Goal: Task Accomplishment & Management: Manage account settings

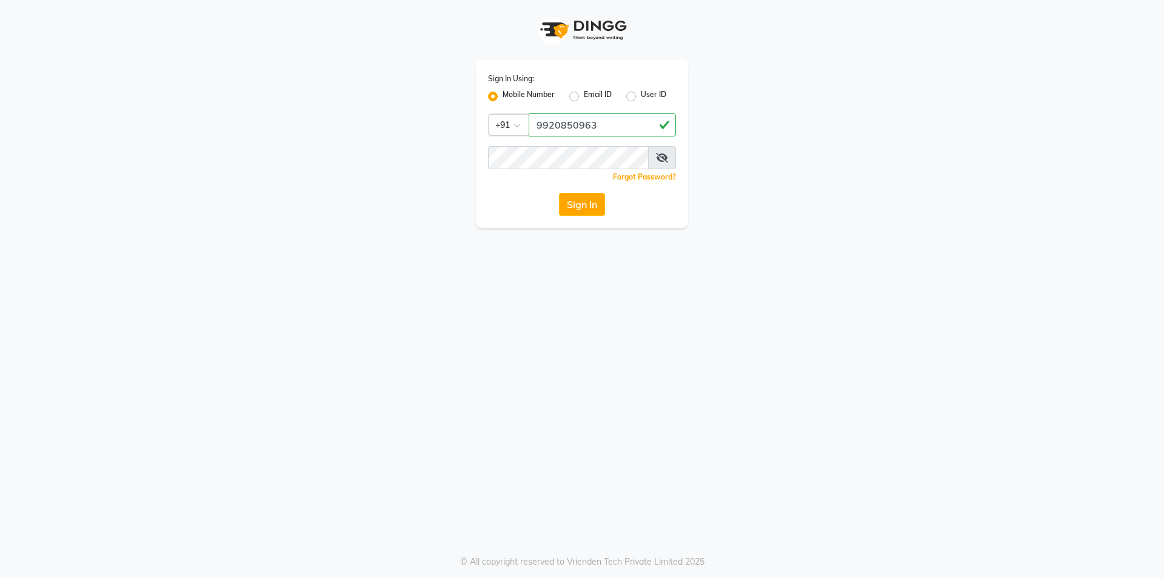
type input "9920850963"
click at [593, 205] on button "Sign In" at bounding box center [582, 204] width 46 height 23
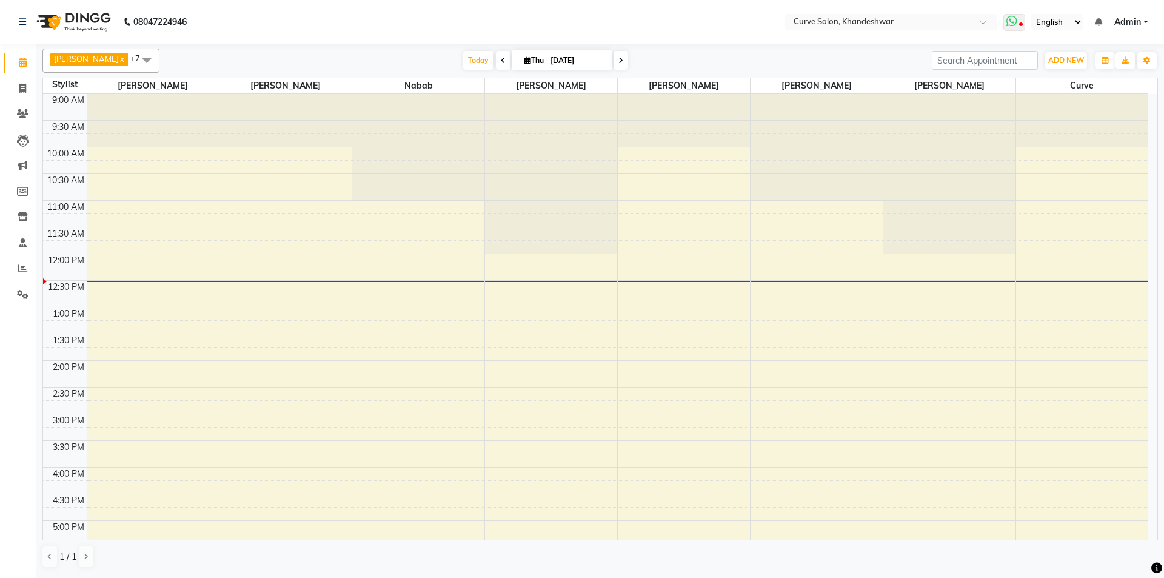
click at [1020, 22] on span at bounding box center [1014, 22] width 22 height 17
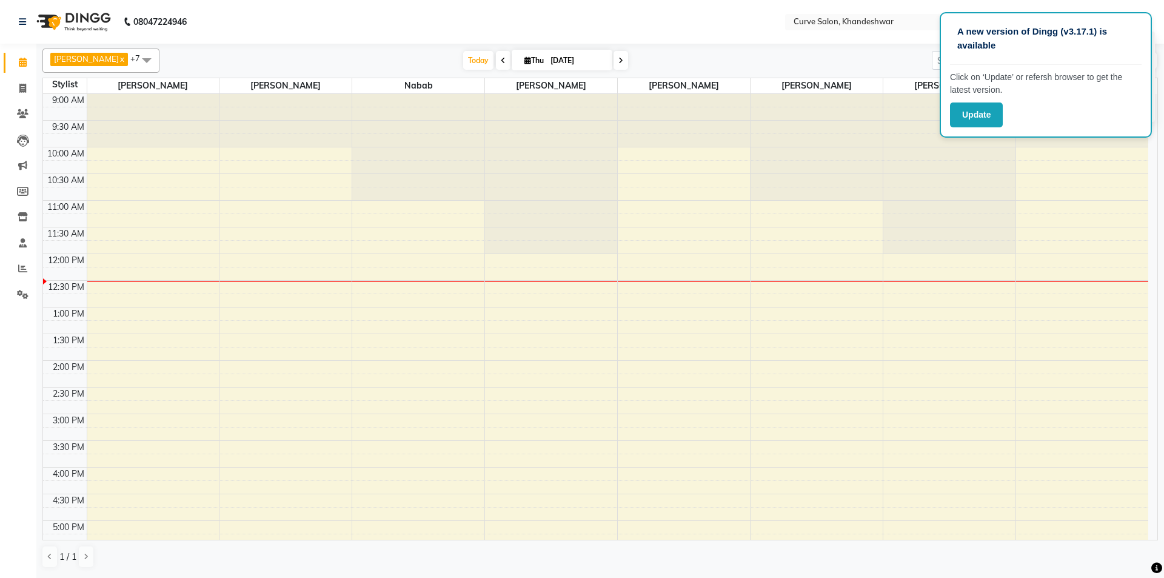
click at [784, 54] on div "Today Thu 04-09-2025" at bounding box center [545, 61] width 760 height 18
click at [27, 295] on icon at bounding box center [23, 294] width 12 height 9
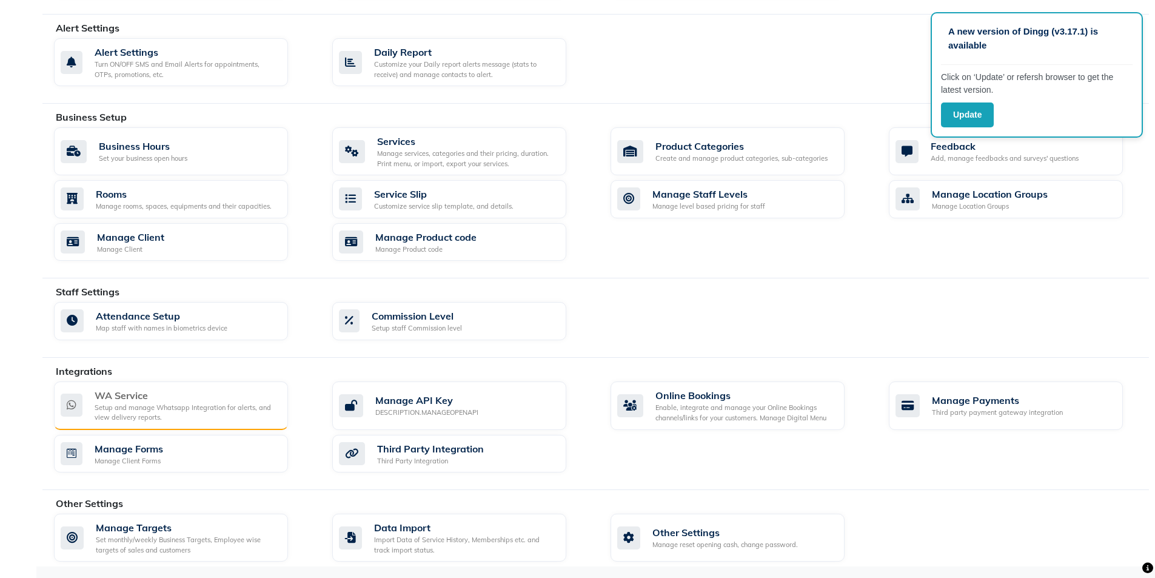
scroll to position [325, 0]
click at [167, 413] on div "Setup and manage Whatsapp Integration for alerts, and view delivery reports." at bounding box center [187, 412] width 184 height 20
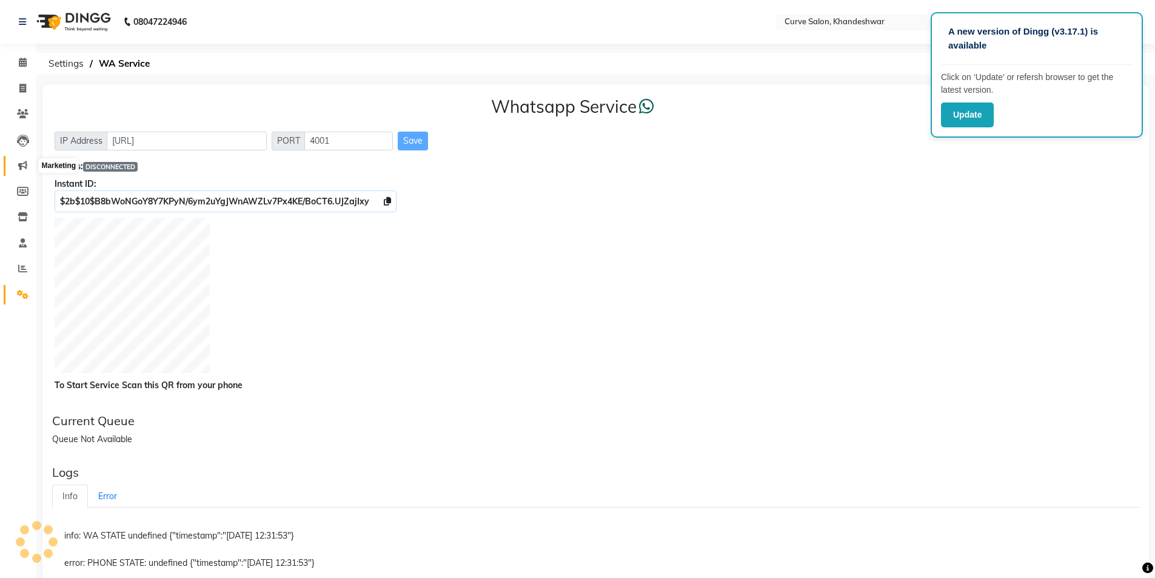
click at [23, 166] on icon at bounding box center [22, 165] width 9 height 9
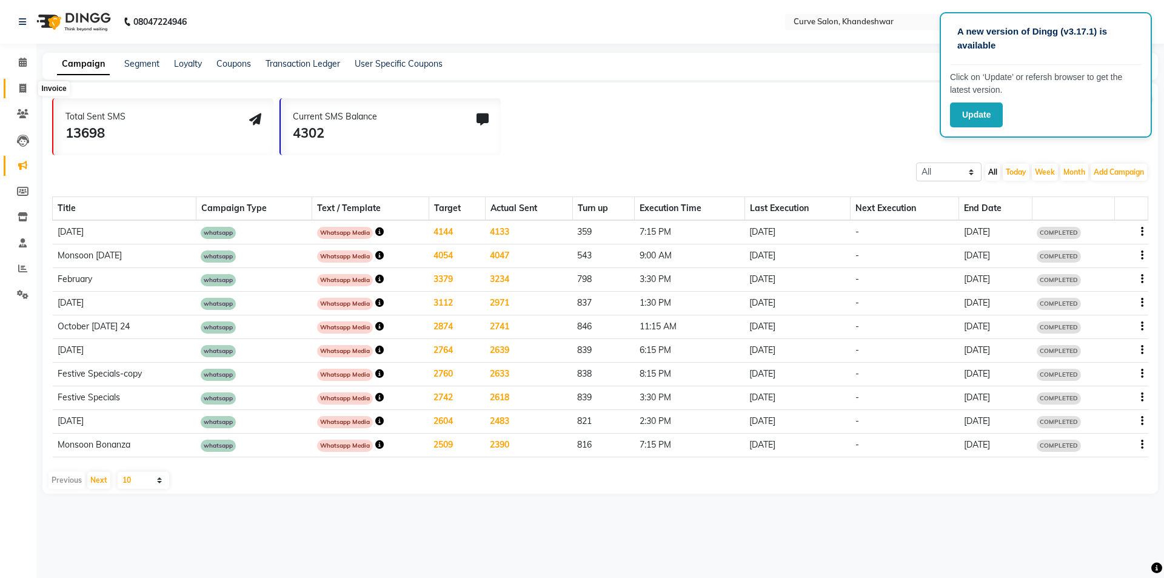
click at [19, 90] on icon at bounding box center [22, 88] width 7 height 9
select select "service"
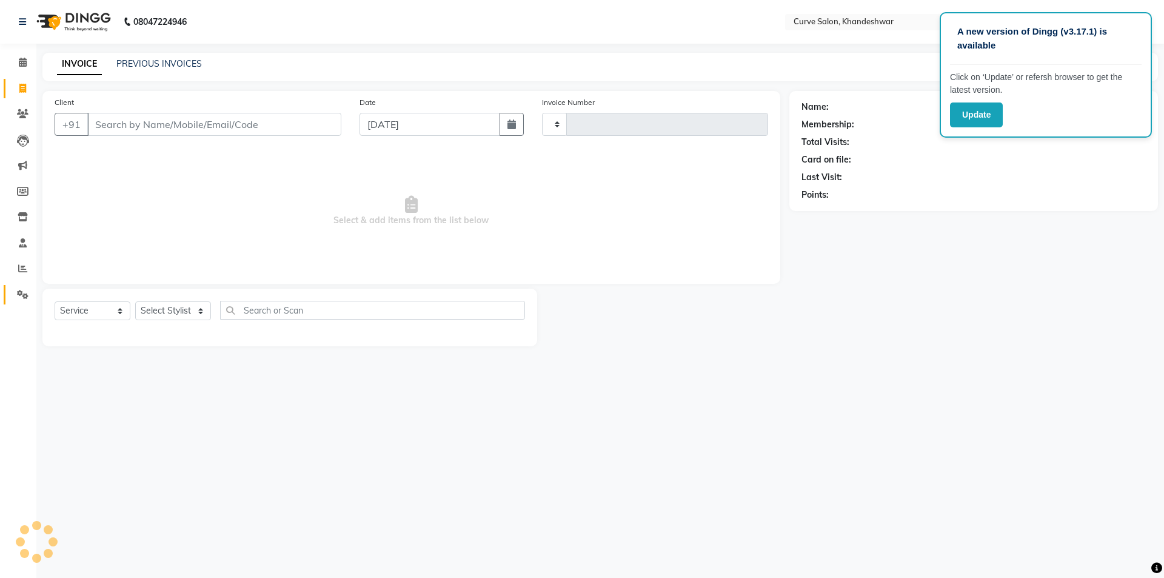
click at [22, 292] on icon at bounding box center [23, 294] width 12 height 9
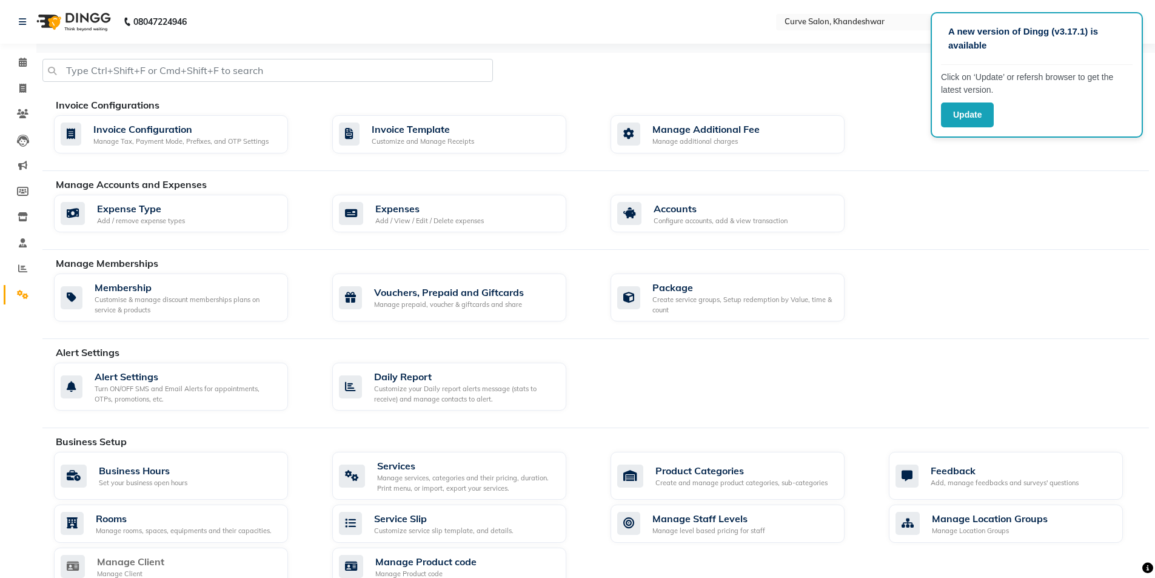
scroll to position [242, 0]
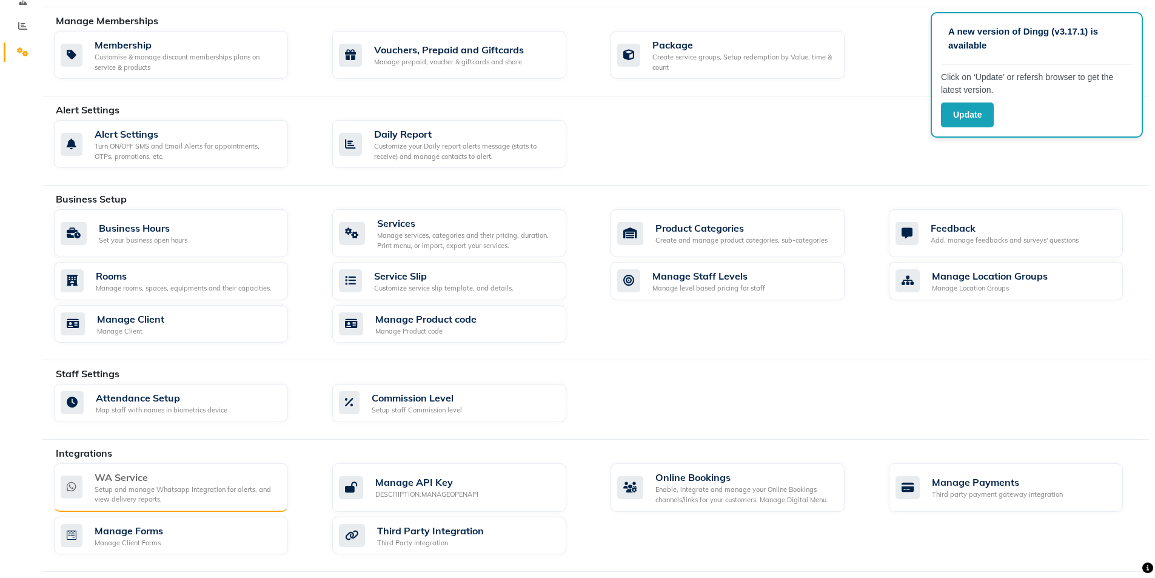
click at [192, 487] on div "Setup and manage Whatsapp Integration for alerts, and view delivery reports." at bounding box center [187, 494] width 184 height 20
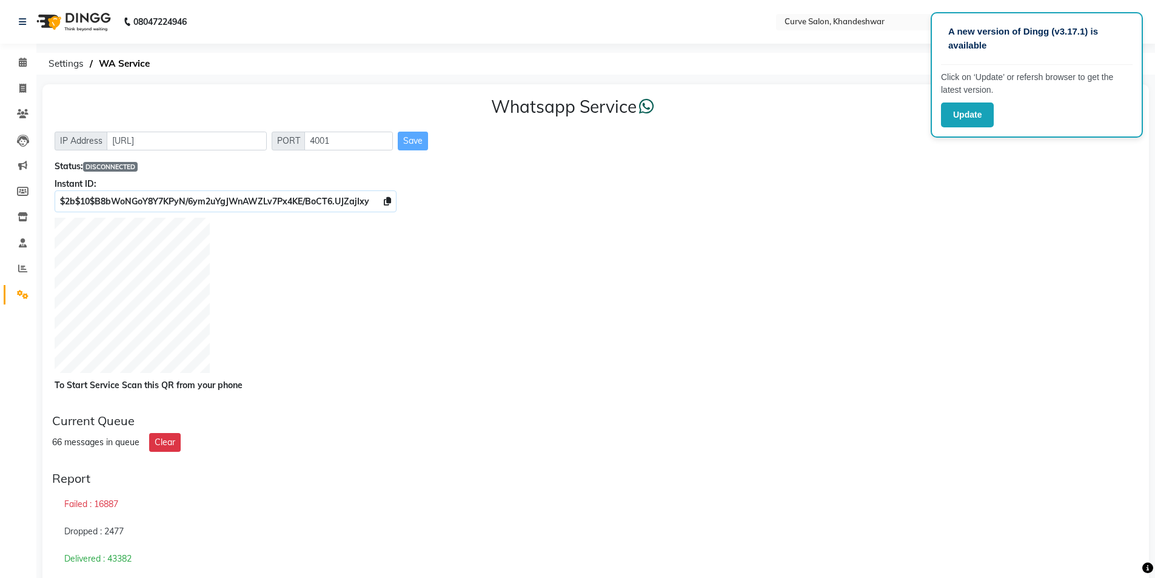
click at [869, 143] on div "IP Address http://localhost PORT 4001 Save" at bounding box center [596, 141] width 1082 height 19
click at [513, 206] on div "$2b$10$B8bWoNGoY8Y7KPyN/6ym2uYgJWnAWZLv7Px4KE/BoCT6.UJZajIxy" at bounding box center [596, 201] width 1082 height 13
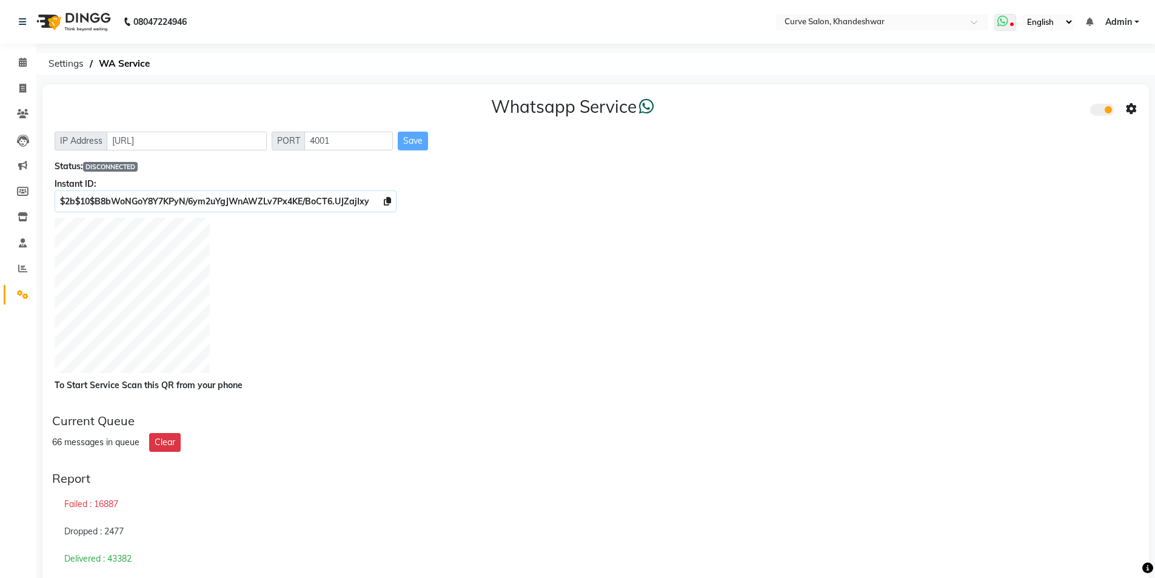
click at [1007, 18] on icon at bounding box center [1002, 21] width 11 height 12
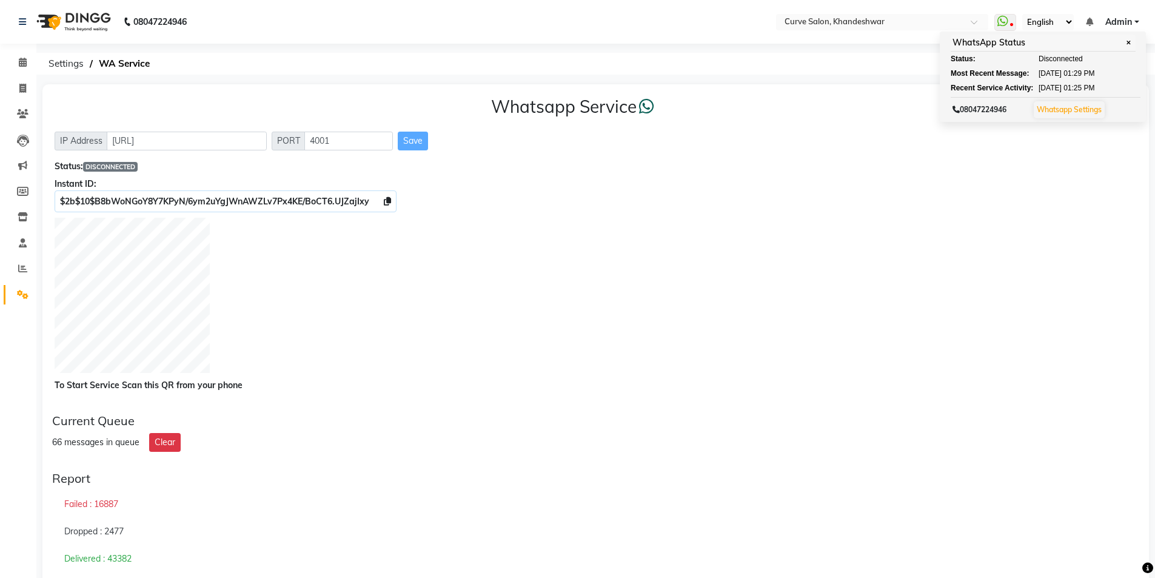
click at [758, 213] on div "Whatsapp Service IP Address http://localhost PORT 4001 Save Status: DISCONNECTE…" at bounding box center [595, 243] width 1106 height 319
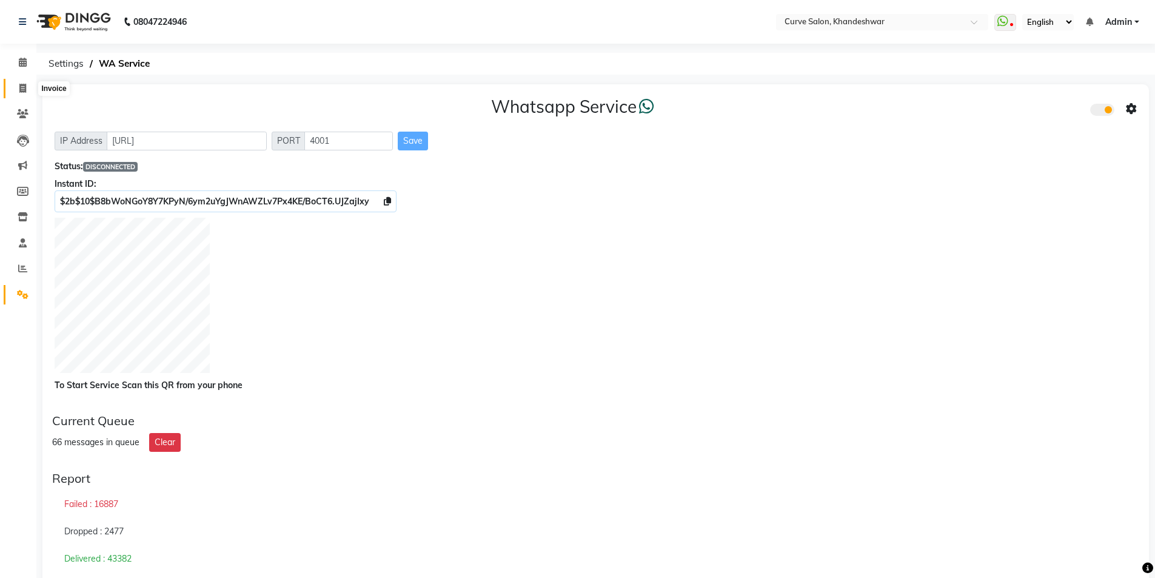
click at [28, 88] on span at bounding box center [22, 89] width 21 height 14
select select "service"
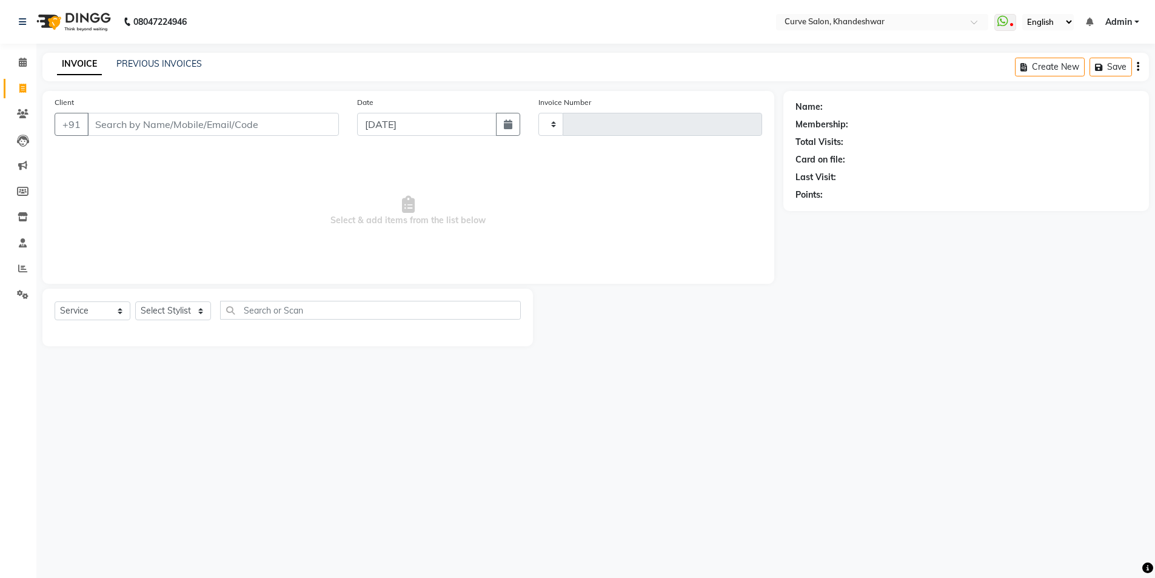
type input "4119"
select select "4458"
click at [24, 290] on icon at bounding box center [23, 294] width 12 height 9
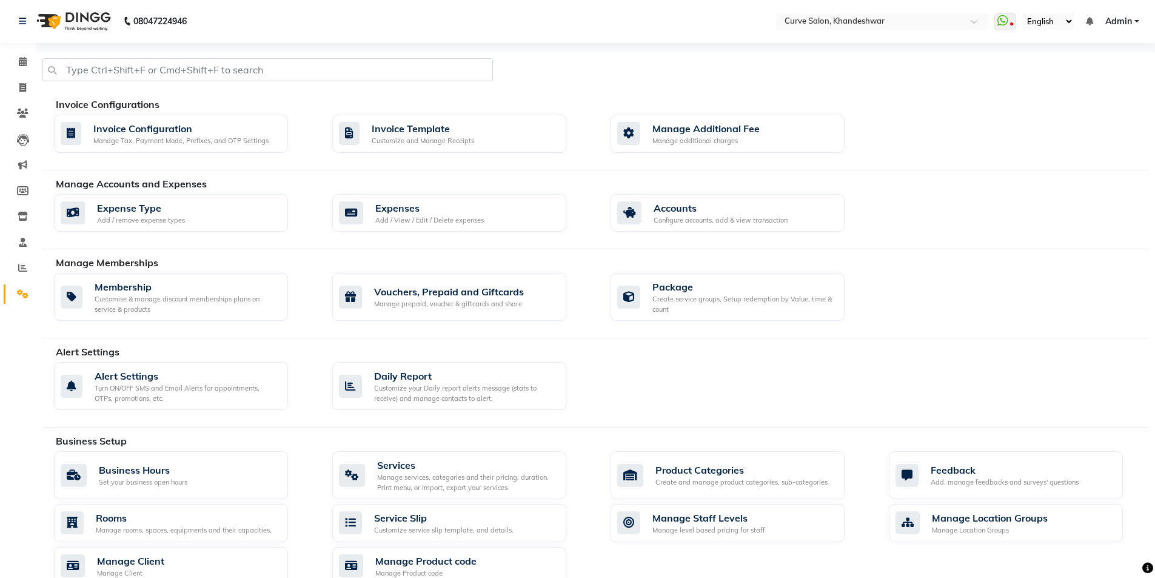
scroll to position [324, 0]
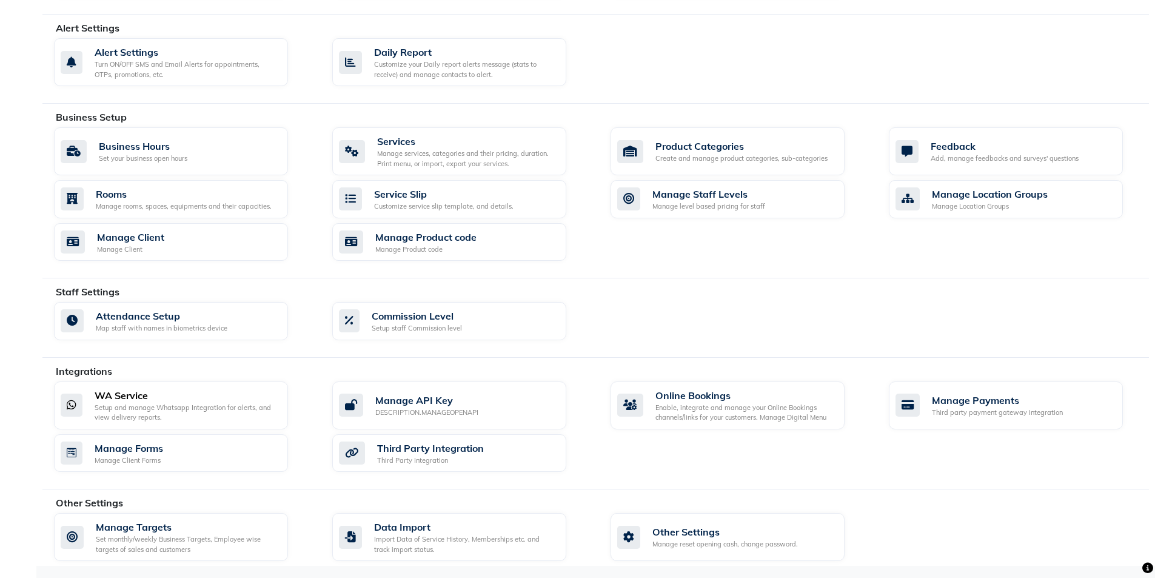
click at [156, 410] on div "Setup and manage Whatsapp Integration for alerts, and view delivery reports." at bounding box center [187, 412] width 184 height 20
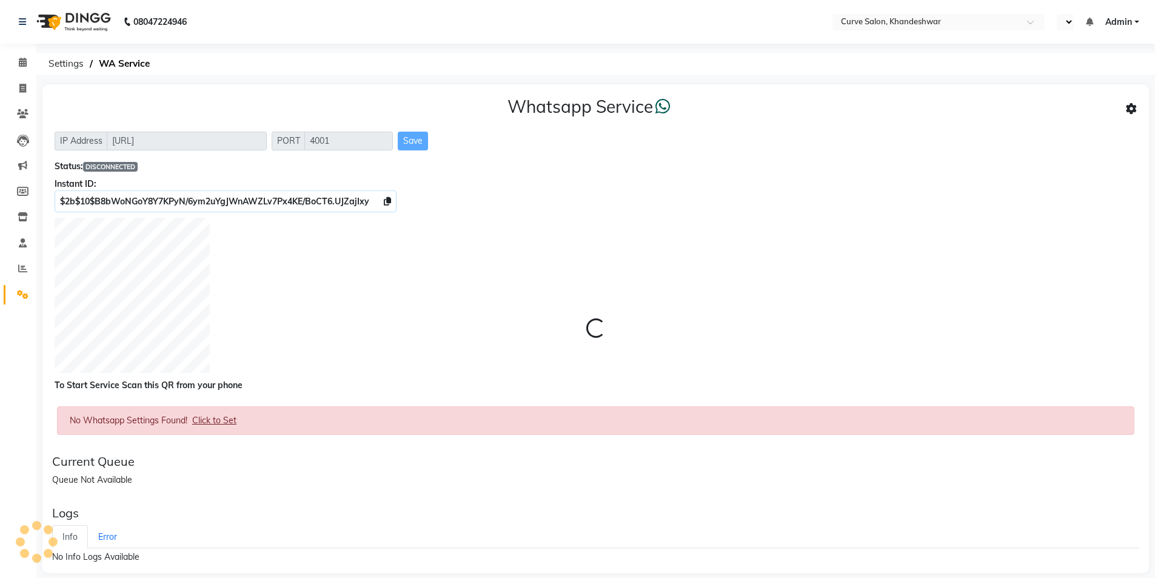
select select "en"
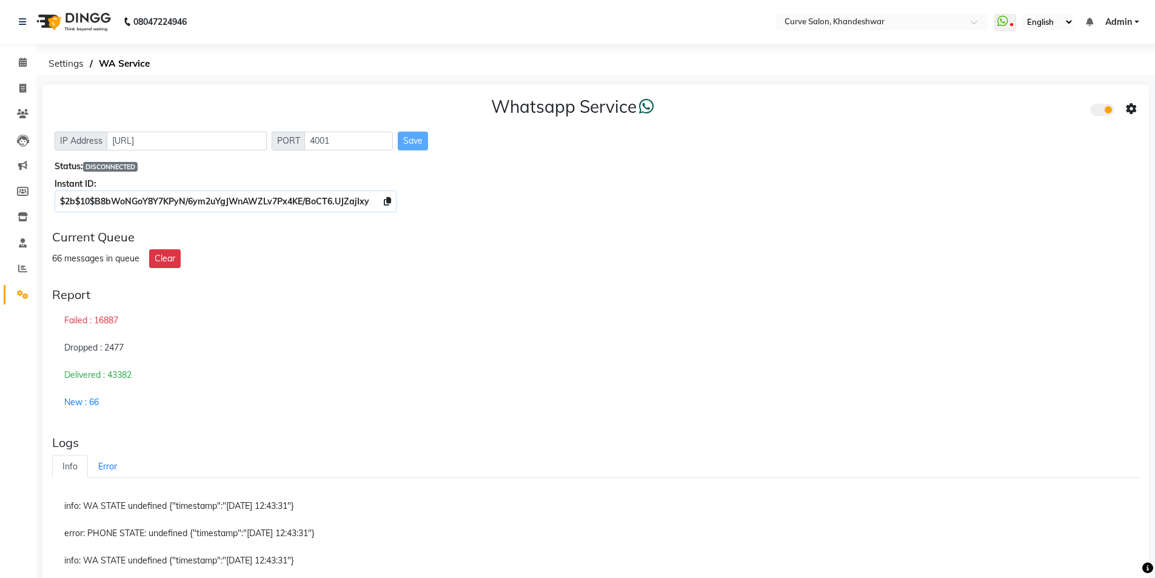
drag, startPoint x: 1163, startPoint y: 3, endPoint x: 877, endPoint y: 83, distance: 297.0
click at [860, 208] on div "Whatsapp Service IP Address http://localhost PORT 4001 Save Status: DISCONNECTE…" at bounding box center [595, 152] width 1106 height 136
click at [508, 199] on div "Whatsapp Service IP Address http://localhost PORT 4001 Save Status: DISCONNECTE…" at bounding box center [595, 152] width 1106 height 136
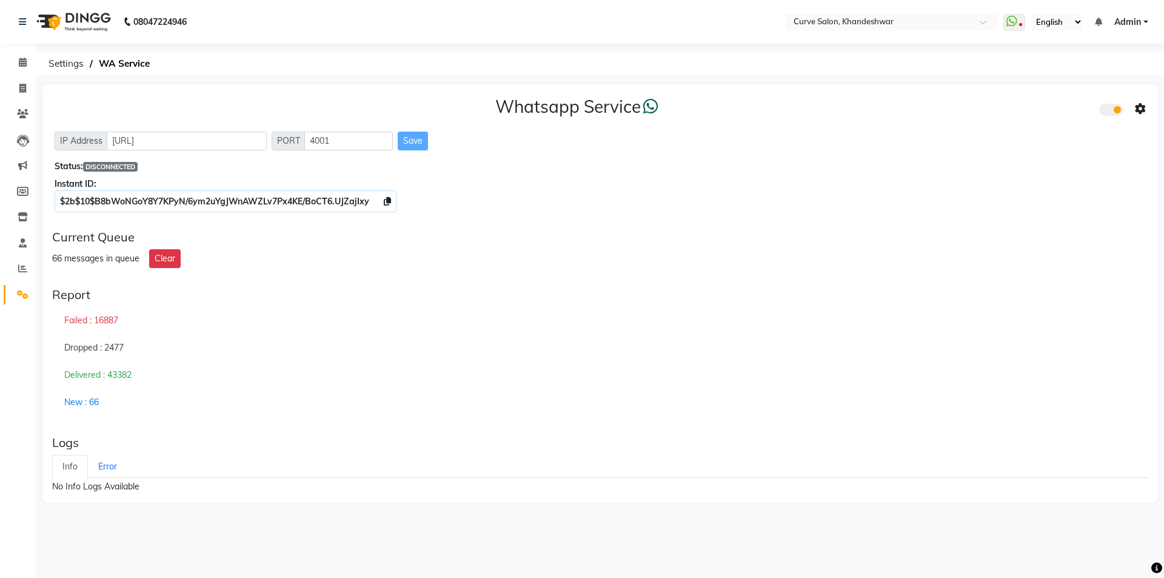
select select "en"
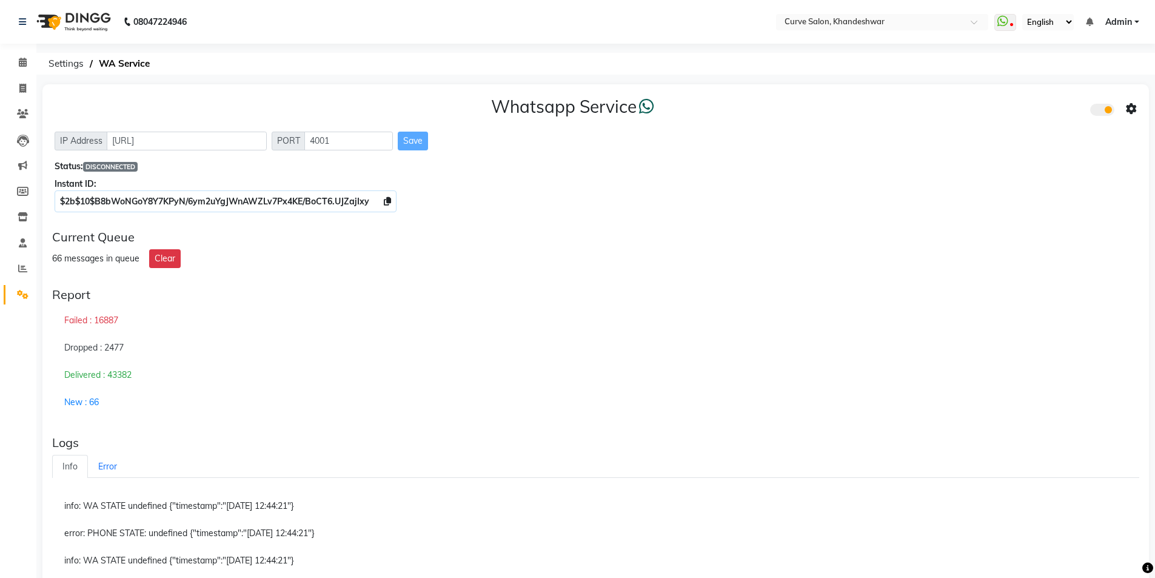
click at [727, 182] on div "Instant ID:" at bounding box center [596, 184] width 1082 height 13
click at [725, 182] on div "Instant ID:" at bounding box center [596, 184] width 1082 height 13
click at [713, 182] on div "Instant ID:" at bounding box center [596, 184] width 1082 height 13
click at [713, 184] on div "Instant ID:" at bounding box center [596, 184] width 1082 height 13
click at [622, 35] on nav "08047224946 Select Location × Curve Salon, Khandeshwar WhatsApp Status ✕ Status…" at bounding box center [577, 22] width 1155 height 44
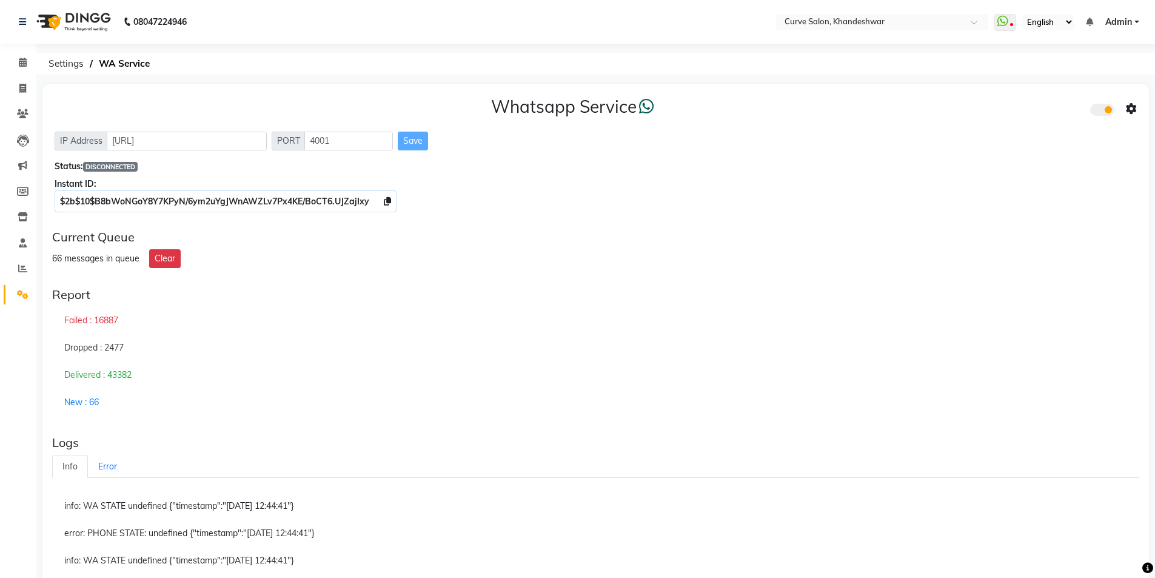
click at [408, 260] on div "66 messages in queue Clear" at bounding box center [595, 258] width 1087 height 19
click at [399, 261] on div "66 messages in queue Clear" at bounding box center [595, 258] width 1087 height 19
click at [399, 262] on div "66 messages in queue Clear" at bounding box center [595, 258] width 1087 height 19
click at [829, 204] on div "$2b$10$B8bWoNGoY8Y7KPyN/6ym2uYgJWnAWZLv7Px4KE/BoCT6.UJZajIxy" at bounding box center [596, 201] width 1082 height 13
click at [829, 202] on div "$2b$10$B8bWoNGoY8Y7KPyN/6ym2uYgJWnAWZLv7Px4KE/BoCT6.UJZajIxy" at bounding box center [596, 201] width 1082 height 13
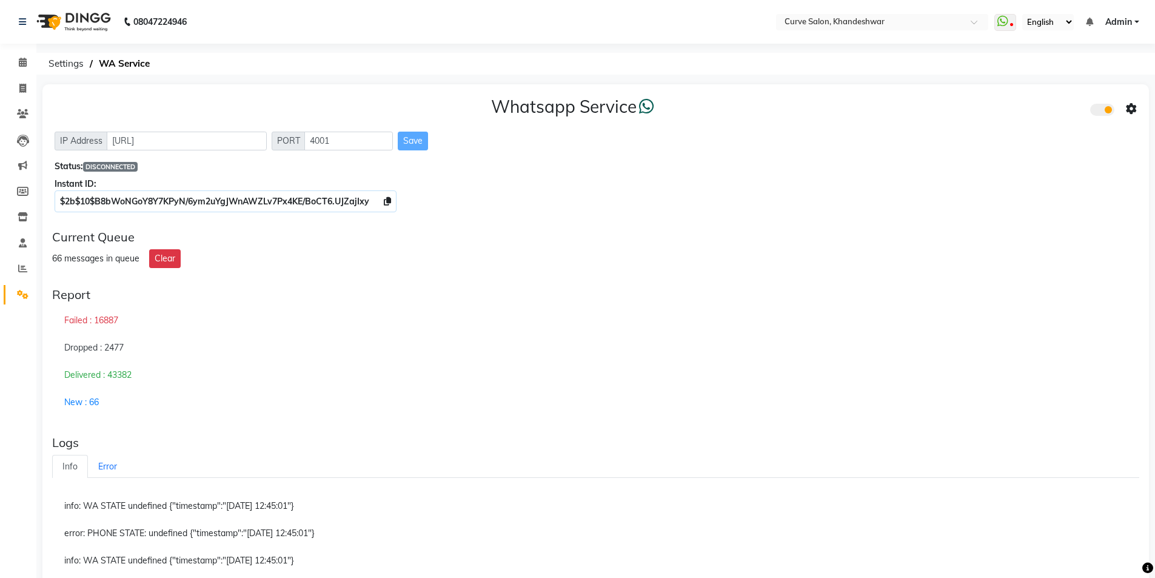
click at [850, 175] on div "Whatsapp Service IP Address http://localhost PORT 4001 Save Status: DISCONNECTE…" at bounding box center [595, 152] width 1106 height 136
click at [858, 215] on div "Whatsapp Service IP Address http://localhost PORT 4001 Save Status: DISCONNECTE…" at bounding box center [595, 152] width 1106 height 136
click at [584, 293] on div "Report" at bounding box center [595, 294] width 1087 height 15
click at [579, 292] on div "Report" at bounding box center [595, 294] width 1087 height 15
drag, startPoint x: 576, startPoint y: 292, endPoint x: 684, endPoint y: 262, distance: 111.7
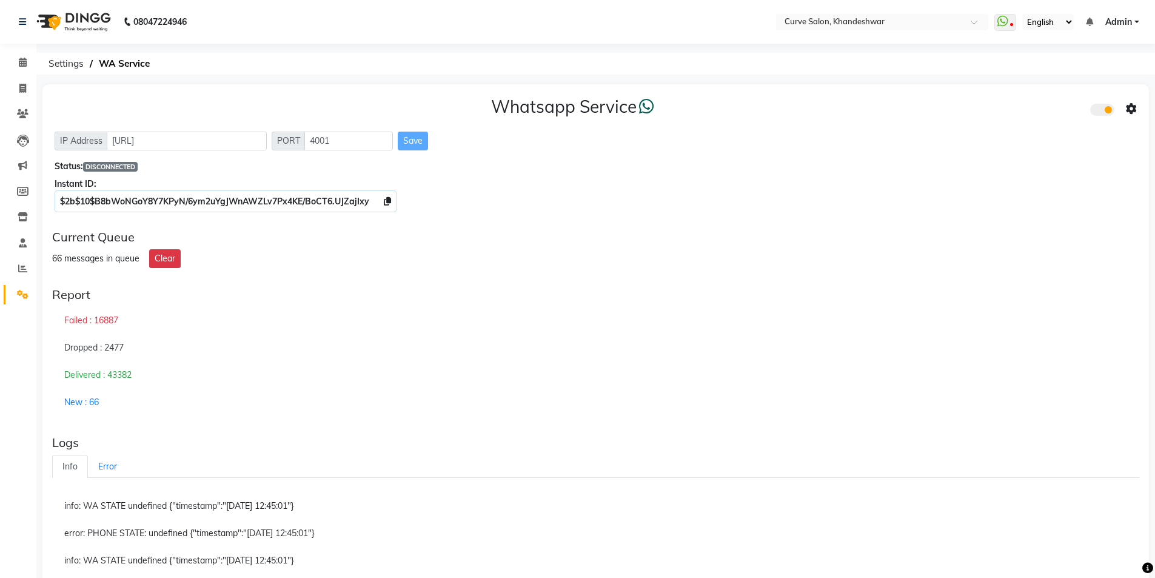
click at [575, 292] on div "Report" at bounding box center [595, 294] width 1087 height 15
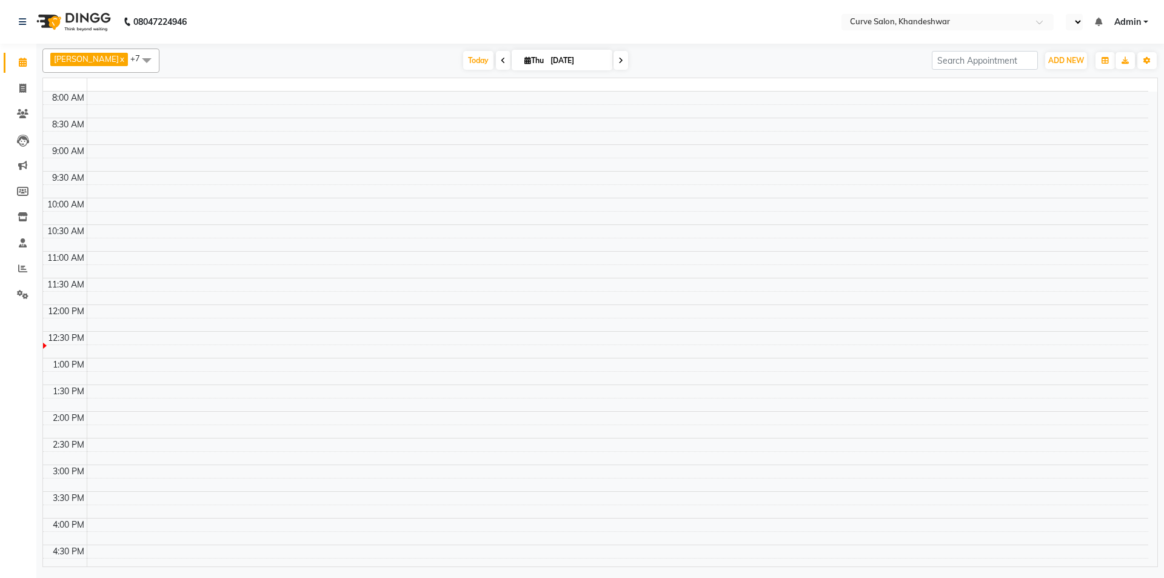
select select "en"
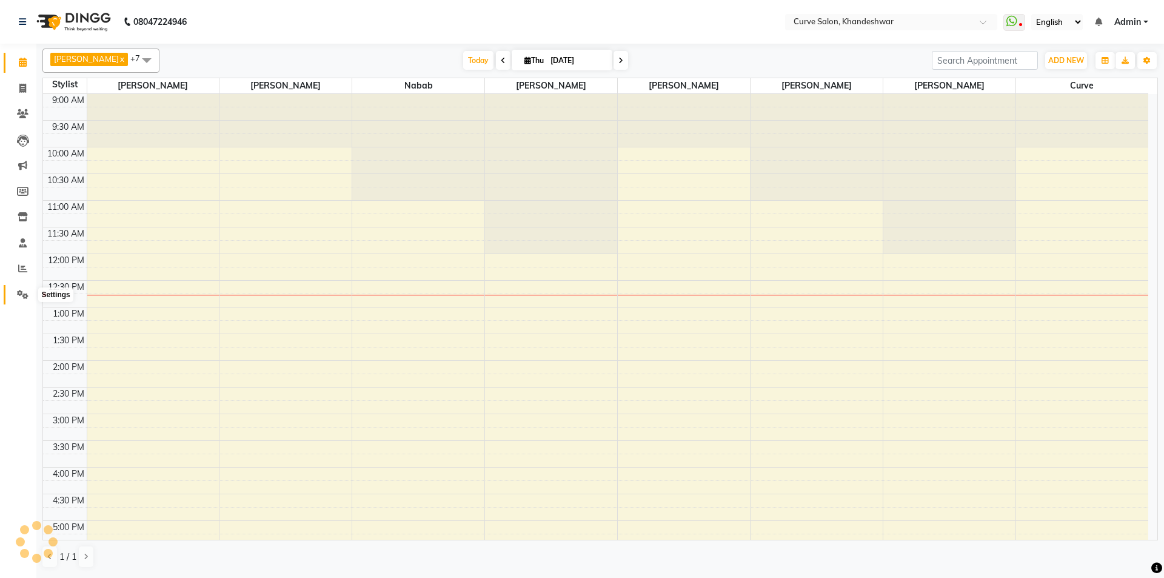
click at [21, 295] on icon at bounding box center [23, 294] width 12 height 9
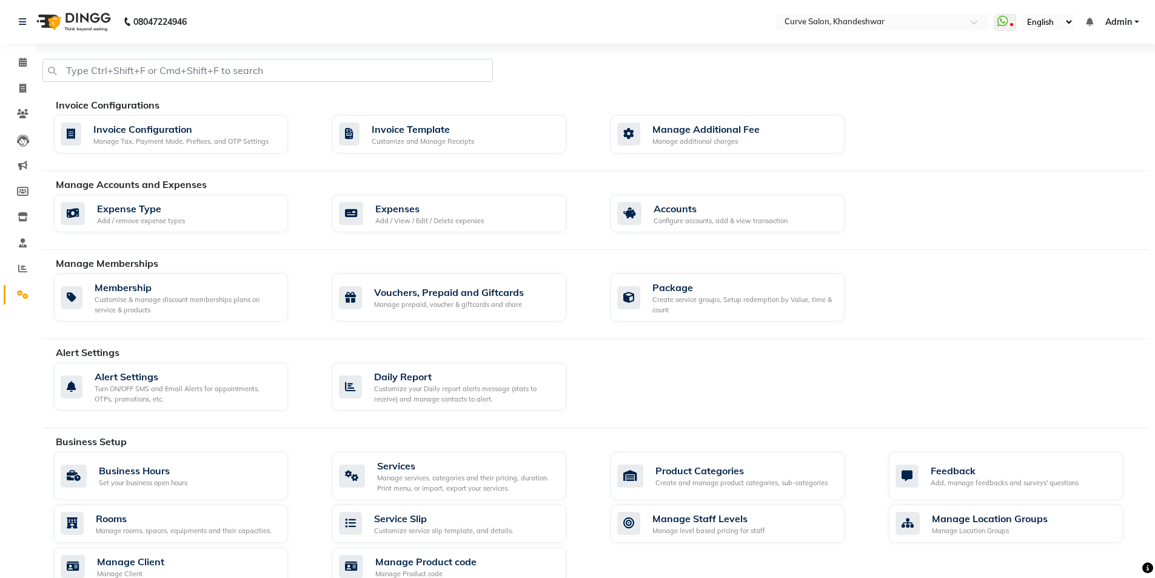
scroll to position [303, 0]
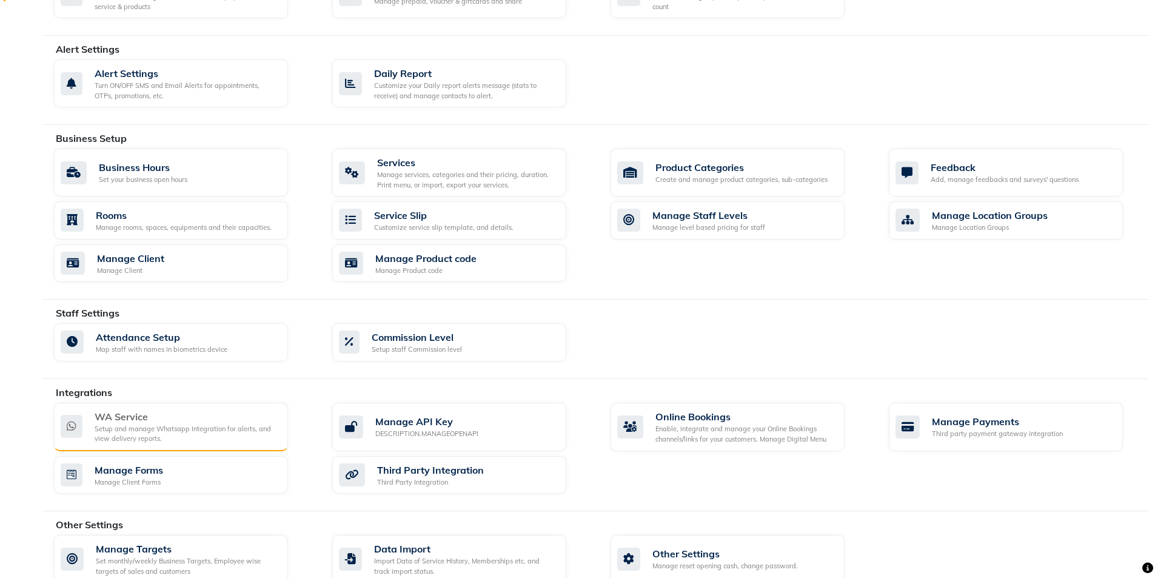
click at [153, 424] on div "Setup and manage Whatsapp Integration for alerts, and view delivery reports." at bounding box center [187, 434] width 184 height 20
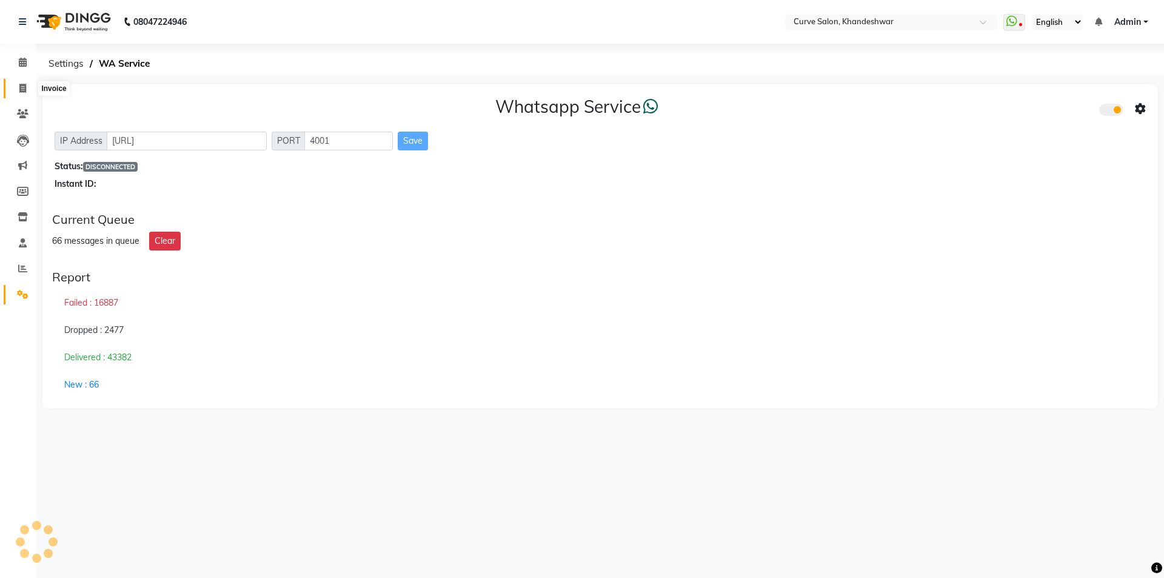
click at [23, 88] on icon at bounding box center [22, 88] width 7 height 9
select select "service"
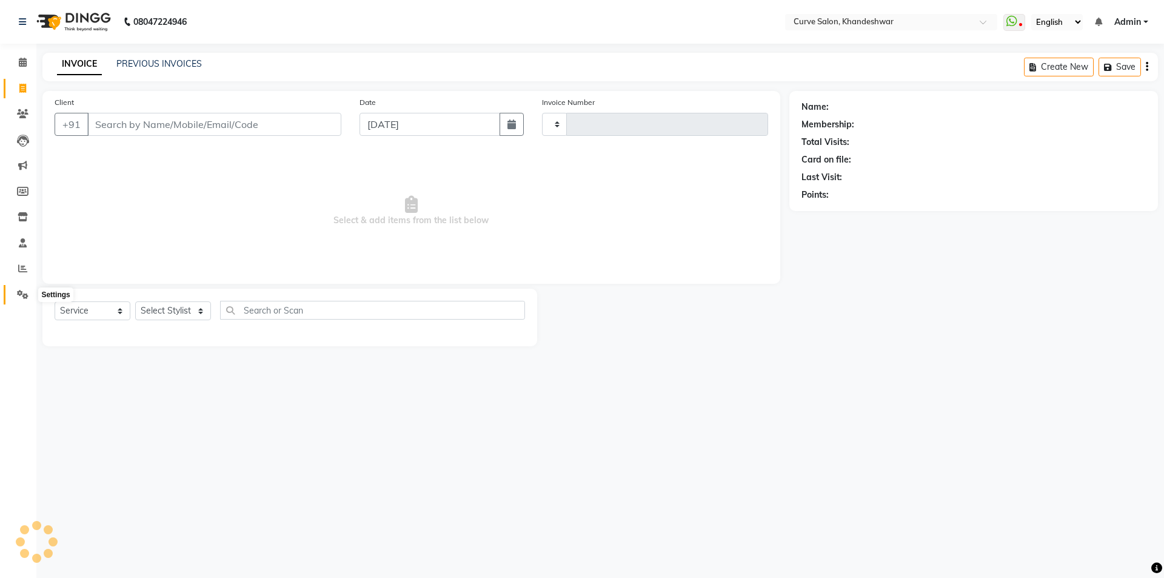
click at [27, 297] on icon at bounding box center [23, 294] width 12 height 9
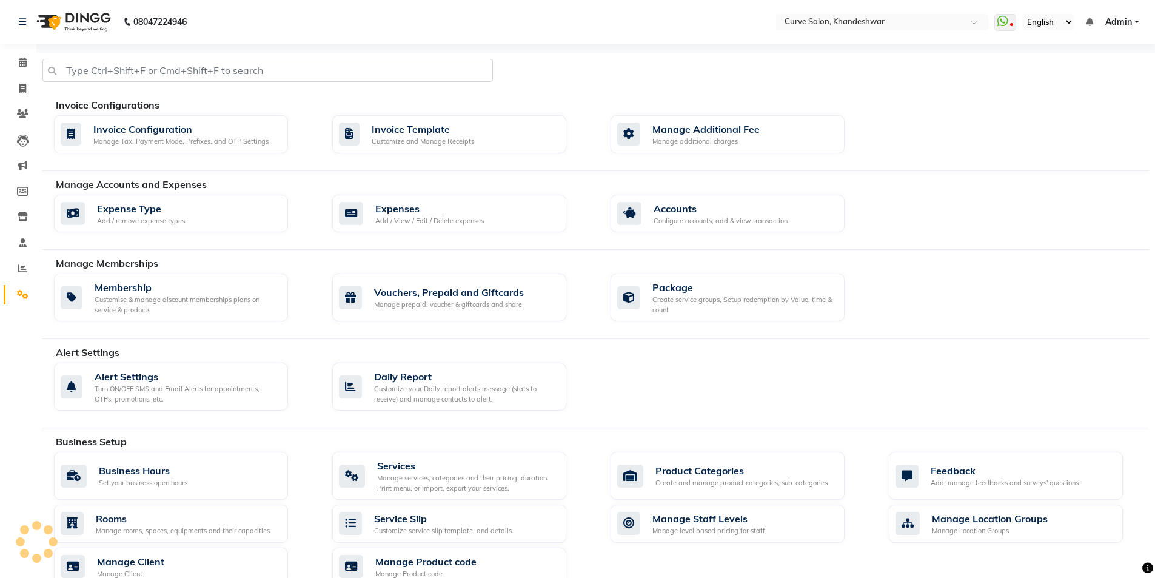
drag, startPoint x: 1132, startPoint y: 27, endPoint x: 1125, endPoint y: 33, distance: 9.0
click at [1132, 27] on link "Admin" at bounding box center [1122, 22] width 34 height 13
click at [1067, 145] on div "Invoice Configuration Manage Tax, Payment Mode, Prefixes, and OTP Settings Invo…" at bounding box center [601, 136] width 1113 height 43
click at [23, 65] on icon at bounding box center [23, 62] width 8 height 9
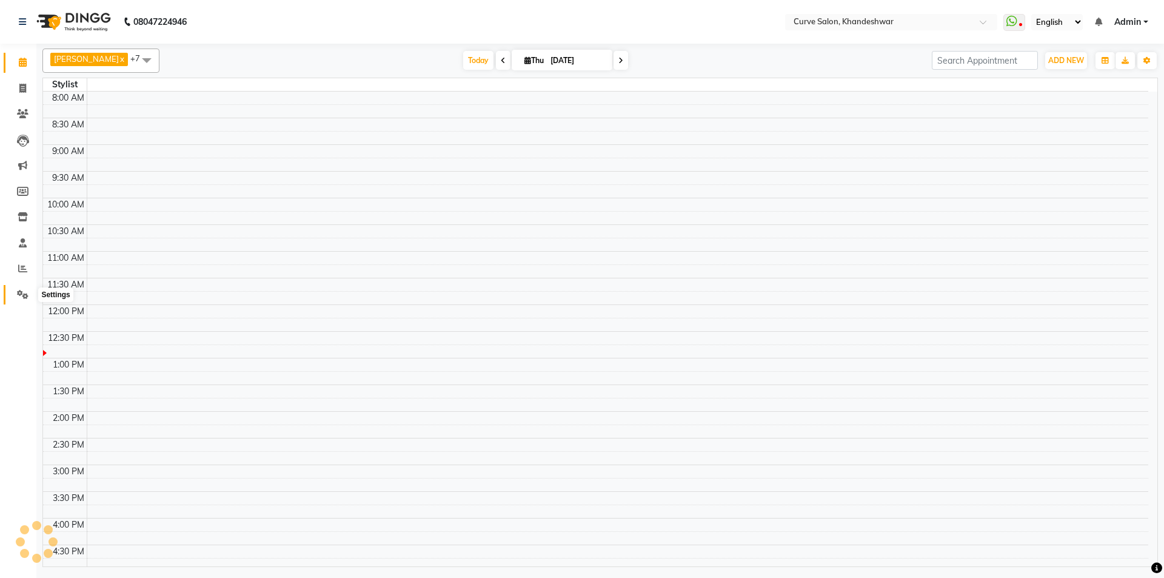
click at [28, 295] on icon at bounding box center [23, 294] width 12 height 9
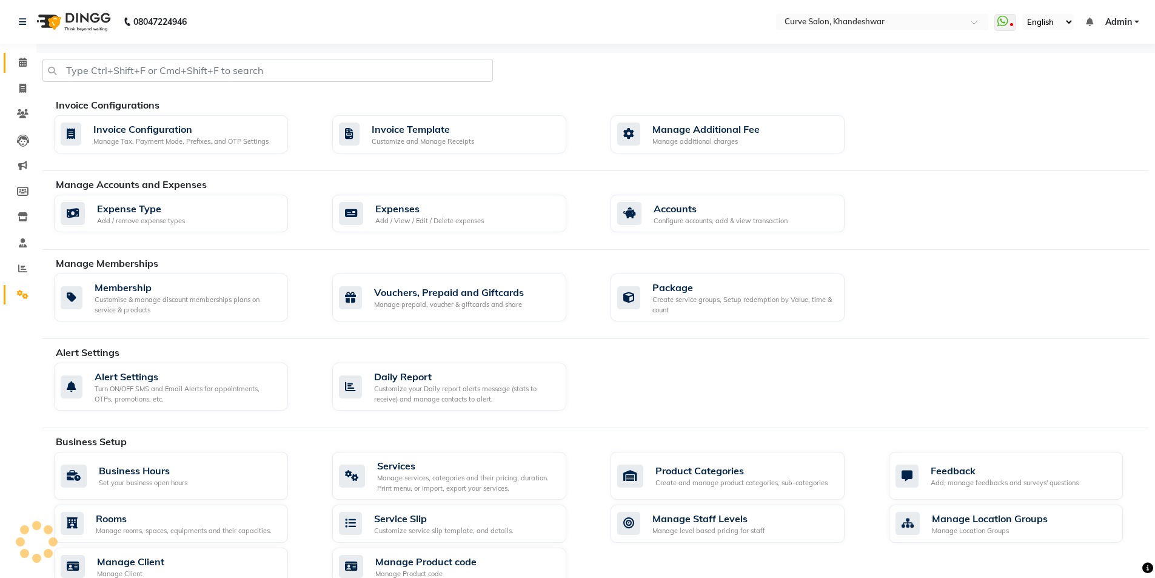
scroll to position [324, 0]
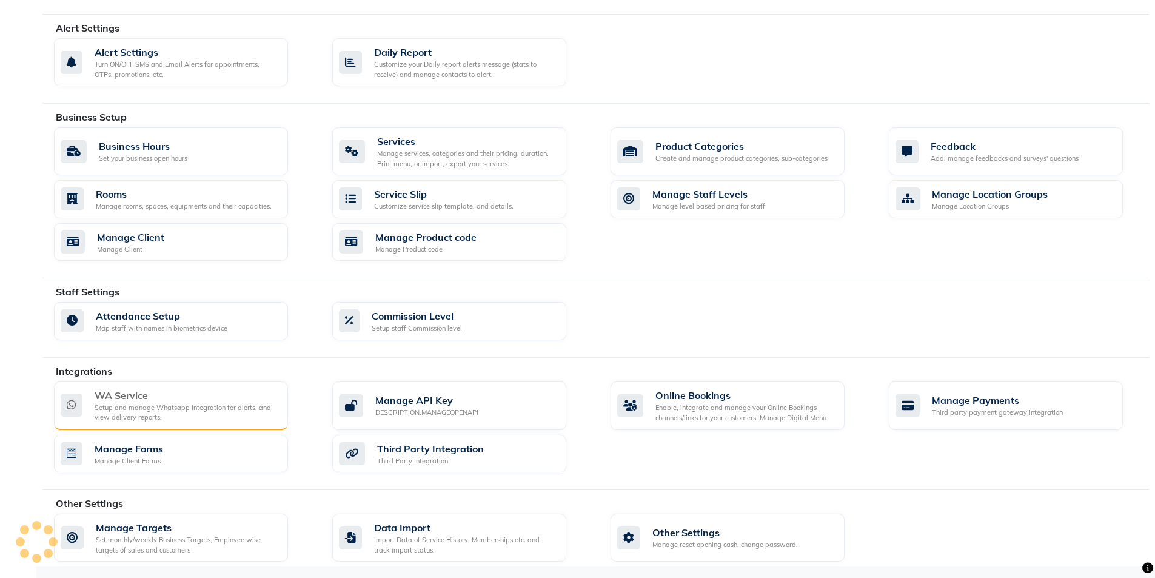
click at [212, 401] on div "WA Service" at bounding box center [187, 395] width 184 height 15
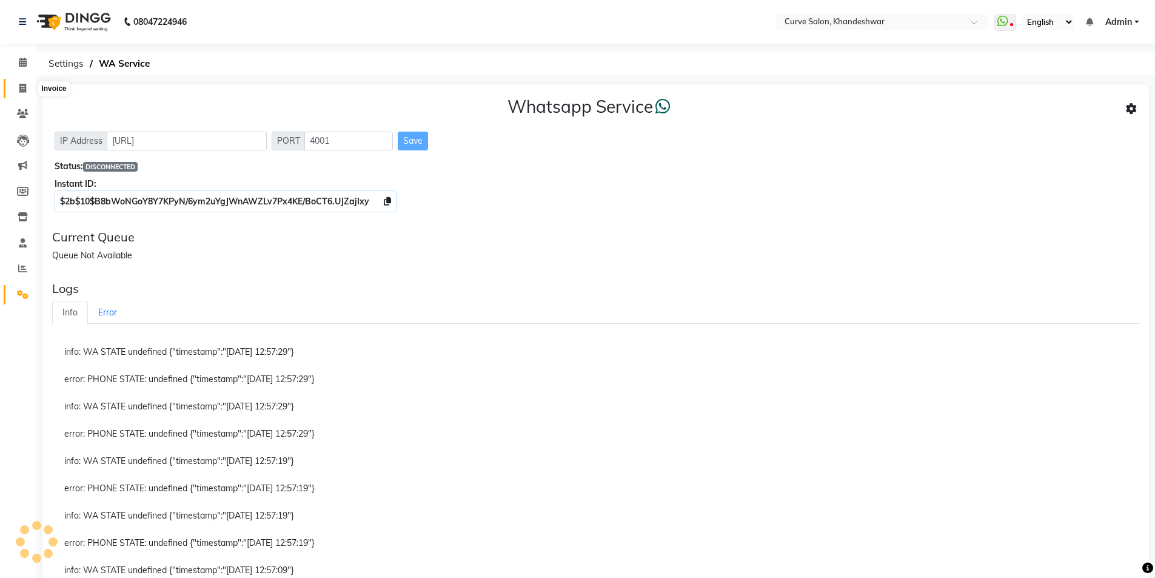
click at [27, 85] on span at bounding box center [22, 89] width 21 height 14
select select "service"
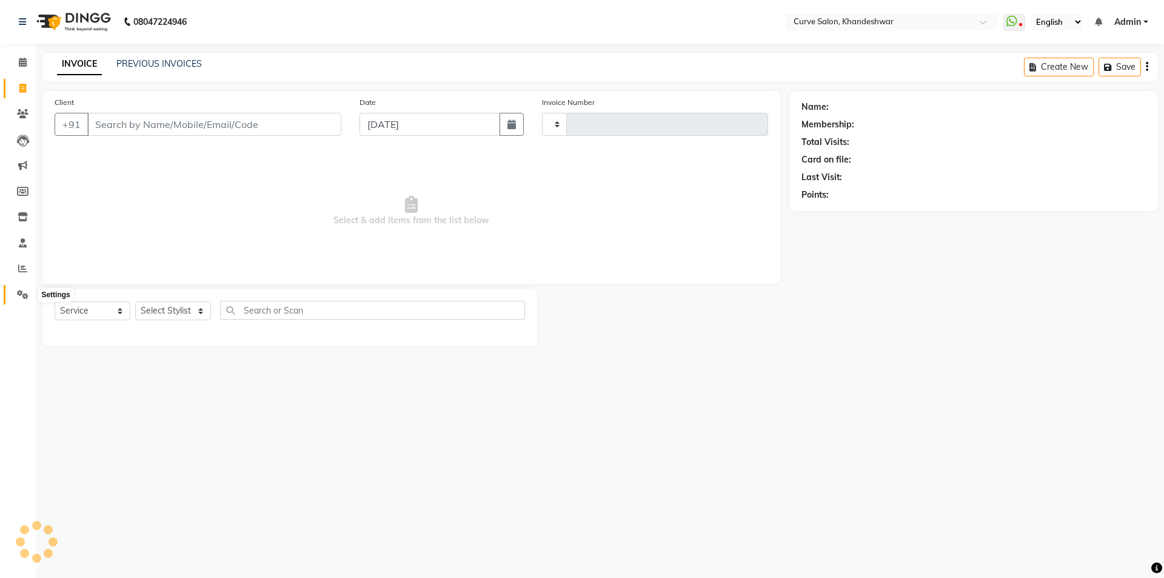
click at [19, 296] on icon at bounding box center [23, 294] width 12 height 9
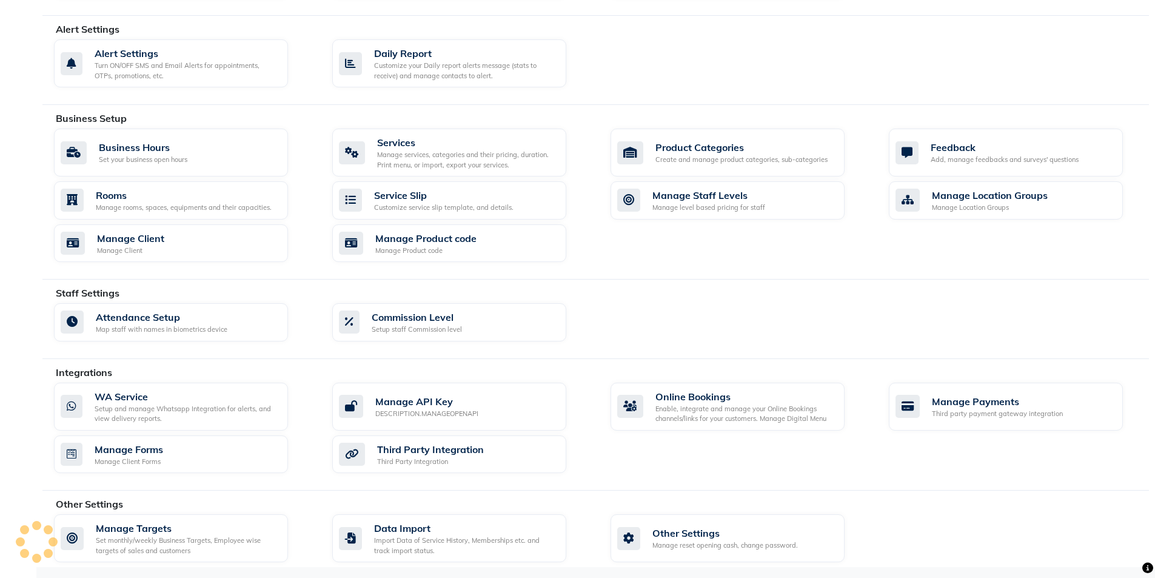
scroll to position [324, 0]
click at [150, 402] on div "Setup and manage Whatsapp Integration for alerts, and view delivery reports." at bounding box center [187, 412] width 184 height 20
